Goal: Transaction & Acquisition: Purchase product/service

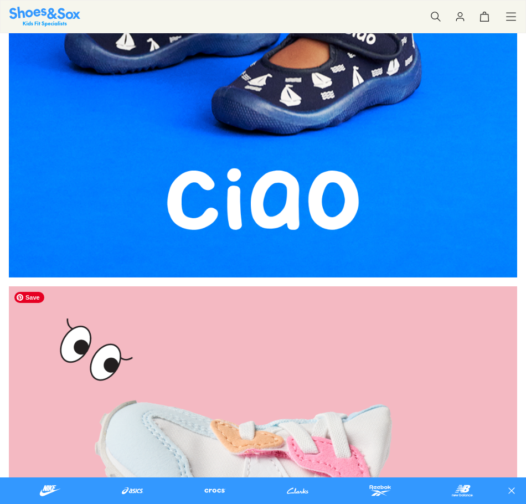
scroll to position [941, 0]
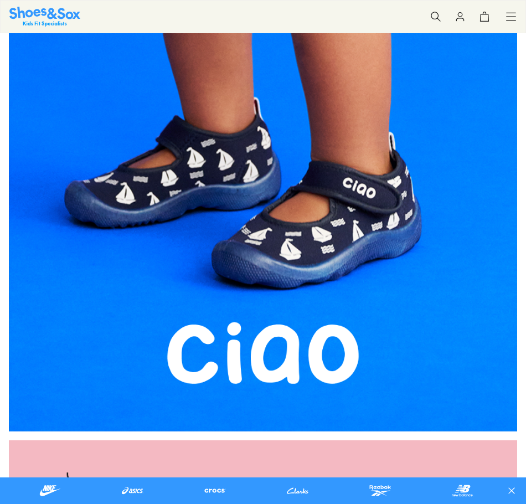
click at [337, 251] on img at bounding box center [263, 92] width 508 height 677
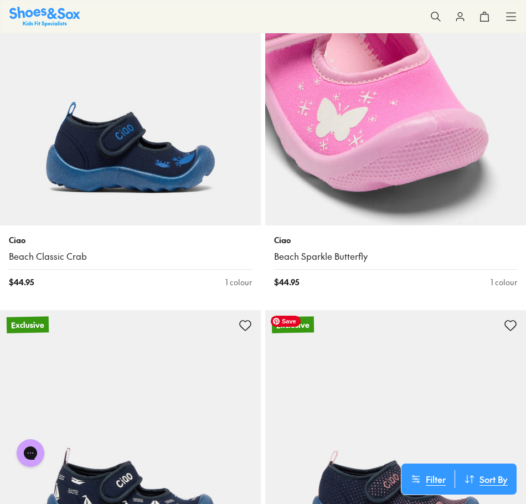
scroll to position [221, 0]
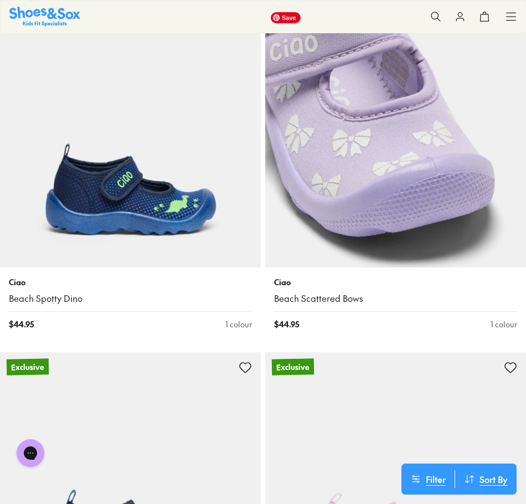
click at [379, 174] on img at bounding box center [395, 137] width 261 height 261
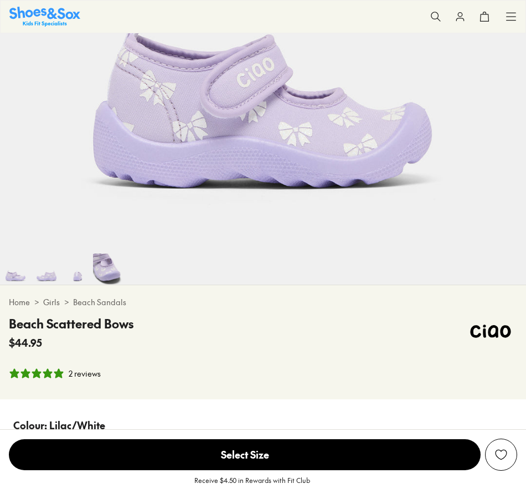
click at [71, 283] on img at bounding box center [77, 268] width 31 height 31
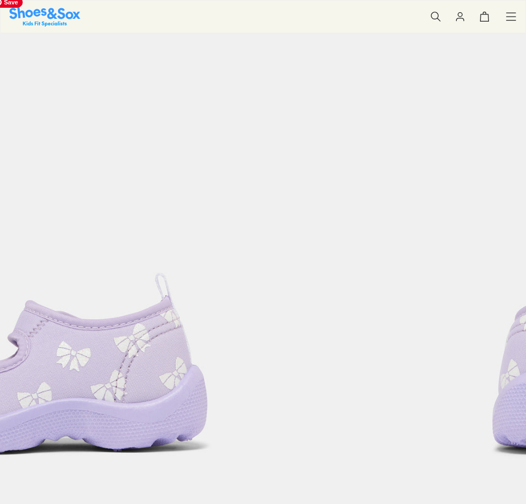
scroll to position [60, 0]
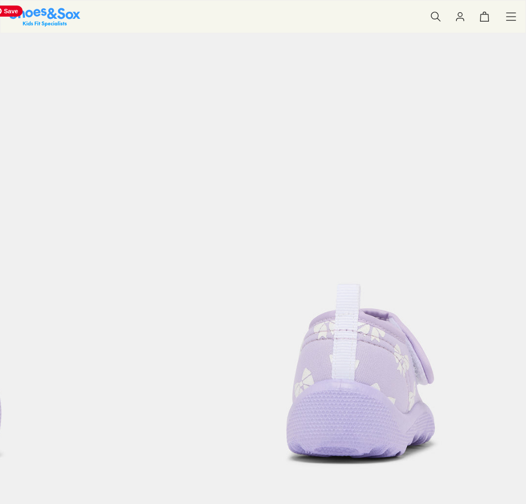
select select "*"
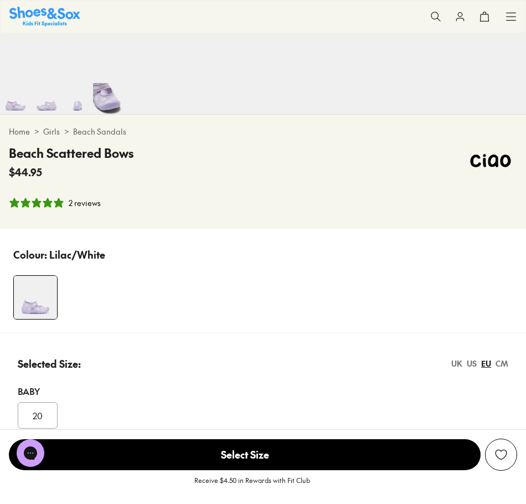
scroll to position [0, 0]
click at [45, 111] on img at bounding box center [46, 98] width 31 height 31
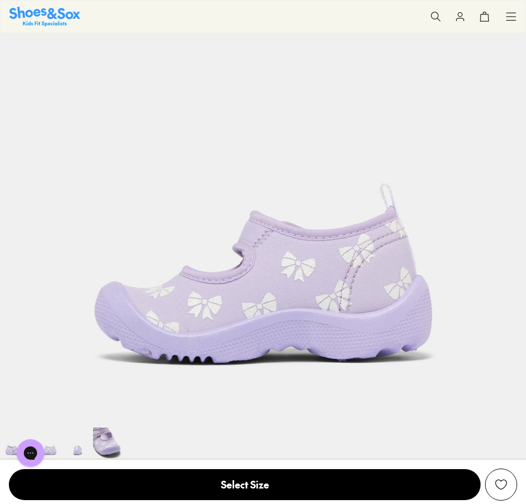
scroll to position [392, 0]
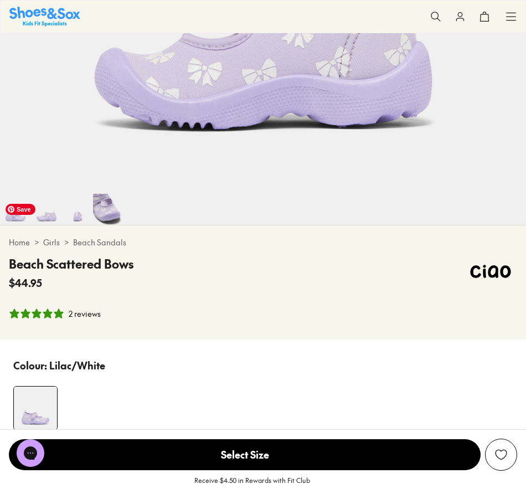
click at [17, 217] on img at bounding box center [15, 209] width 31 height 31
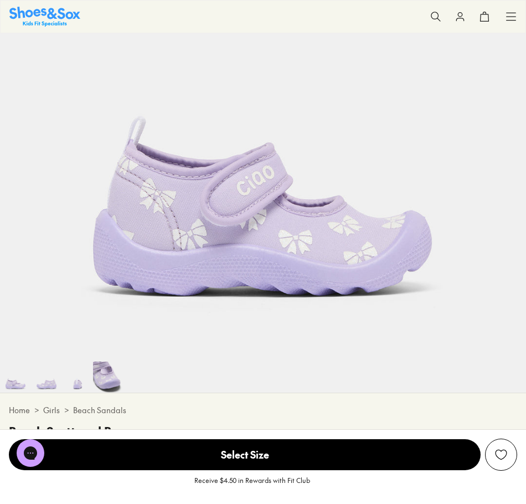
scroll to position [115, 0]
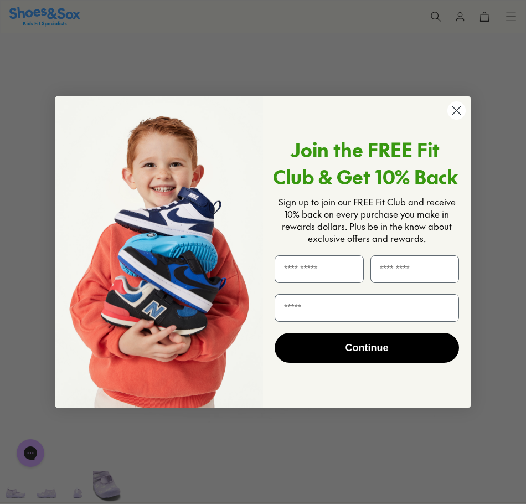
click at [347, 440] on div "Close dialog Join the FREE Fit Club & Get 10% Back Sign up to join our FREE Fit…" at bounding box center [263, 252] width 526 height 504
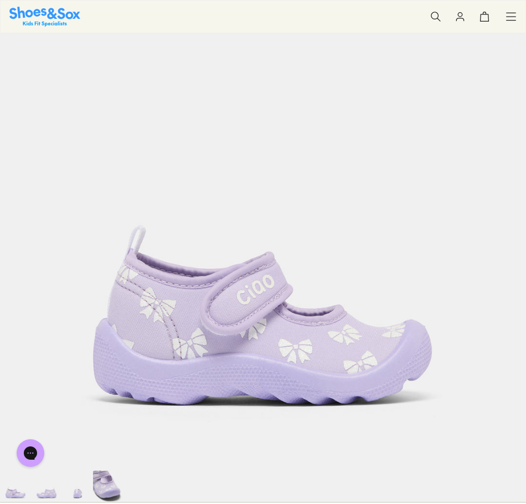
click at [452, 441] on img at bounding box center [263, 208] width 526 height 526
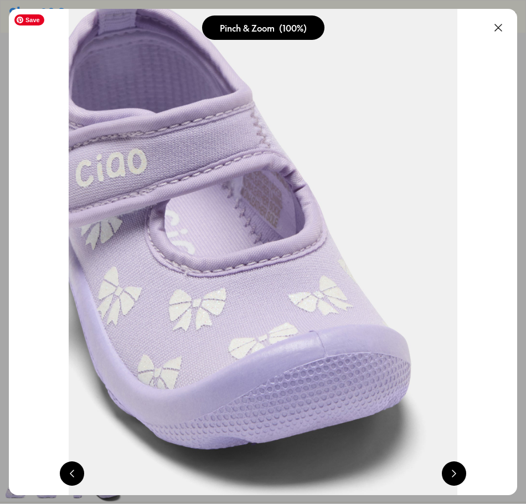
scroll to position [0, 0]
